Goal: Transaction & Acquisition: Purchase product/service

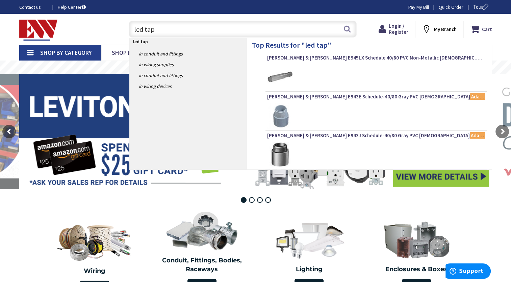
type input "led tape"
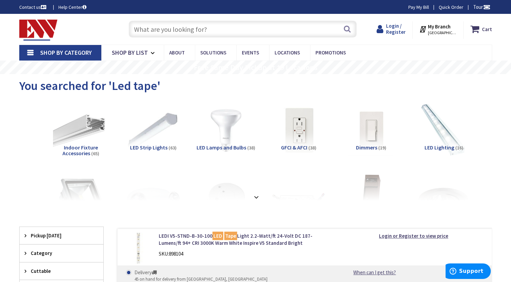
click at [395, 26] on span "Login / Register" at bounding box center [396, 29] width 20 height 13
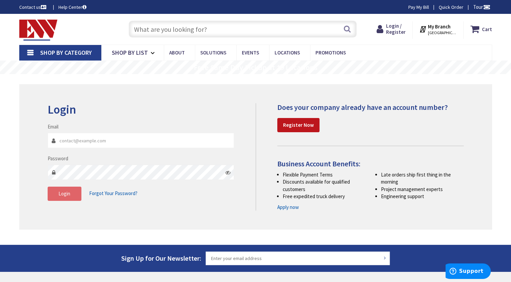
type input "Achelectricalsolutions@outlook.com"
click at [56, 194] on button "Login" at bounding box center [65, 194] width 34 height 14
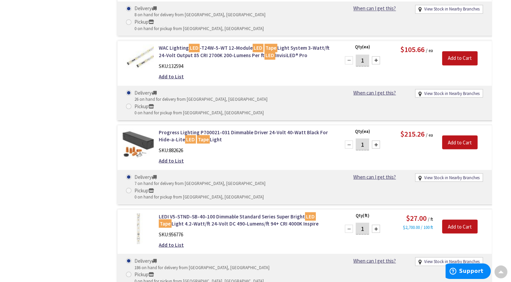
scroll to position [1221, 0]
